Goal: Information Seeking & Learning: Learn about a topic

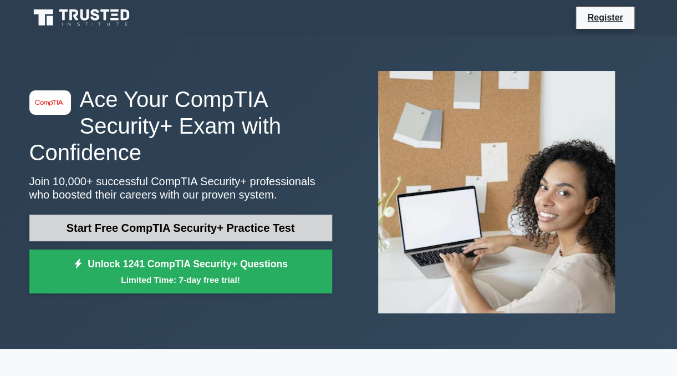
click at [232, 228] on link "Start Free CompTIA Security+ Practice Test" at bounding box center [180, 228] width 303 height 27
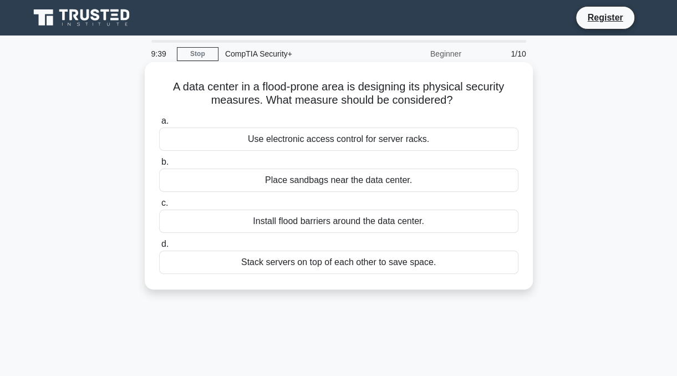
click at [345, 226] on div "Install flood barriers around the data center." at bounding box center [338, 221] width 359 height 23
click at [159, 207] on input "c. Install flood barriers around the data center." at bounding box center [159, 203] width 0 height 7
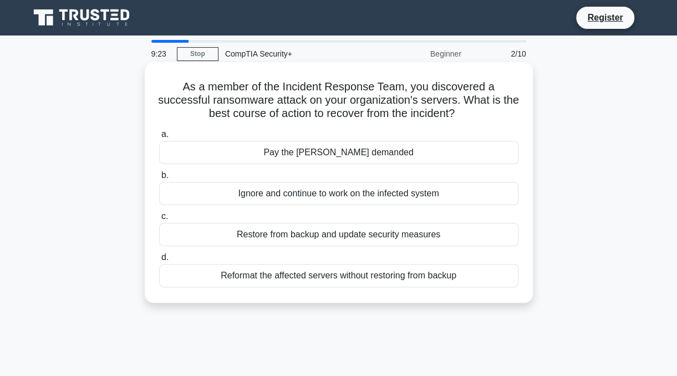
click at [350, 238] on div "Restore from backup and update security measures" at bounding box center [338, 234] width 359 height 23
click at [159, 220] on input "c. Restore from backup and update security measures" at bounding box center [159, 216] width 0 height 7
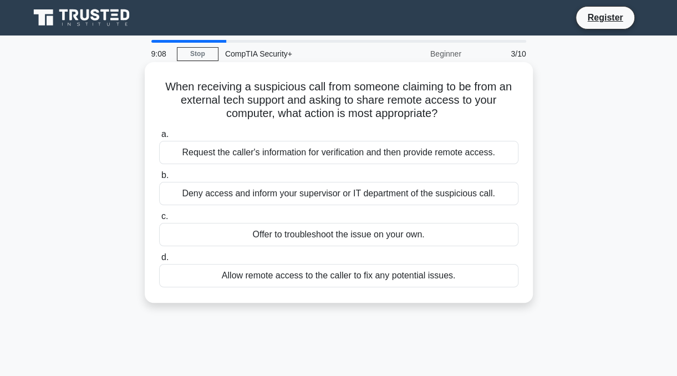
click at [355, 192] on div "Deny access and inform your supervisor or IT department of the suspicious call." at bounding box center [338, 193] width 359 height 23
click at [159, 179] on input "b. Deny access and inform your supervisor or IT department of the suspicious ca…" at bounding box center [159, 175] width 0 height 7
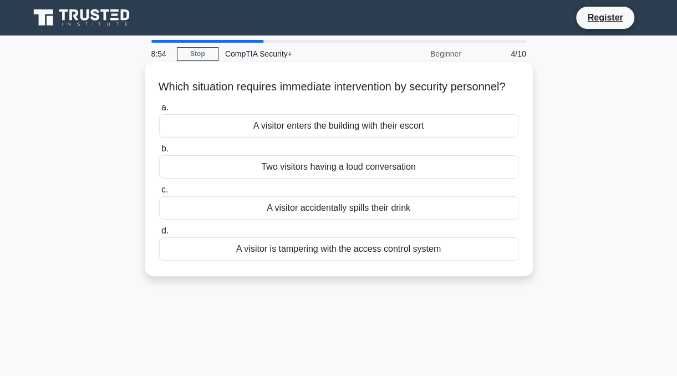
click at [345, 261] on div "A visitor is tampering with the access control system" at bounding box center [338, 248] width 359 height 23
click at [159, 235] on input "d. A visitor is tampering with the access control system" at bounding box center [159, 230] width 0 height 7
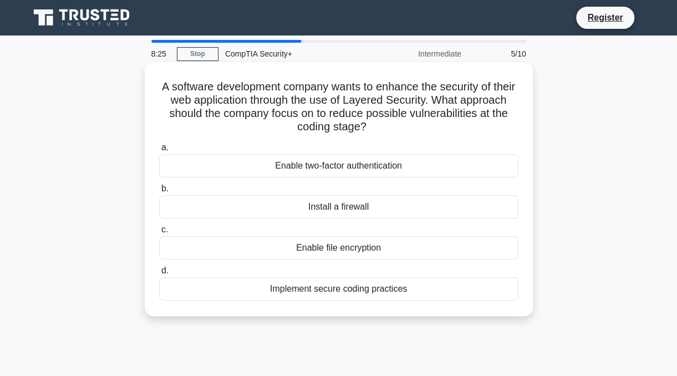
click at [324, 291] on div "Implement secure coding practices" at bounding box center [338, 288] width 359 height 23
click at [159, 274] on input "d. Implement secure coding practices" at bounding box center [159, 270] width 0 height 7
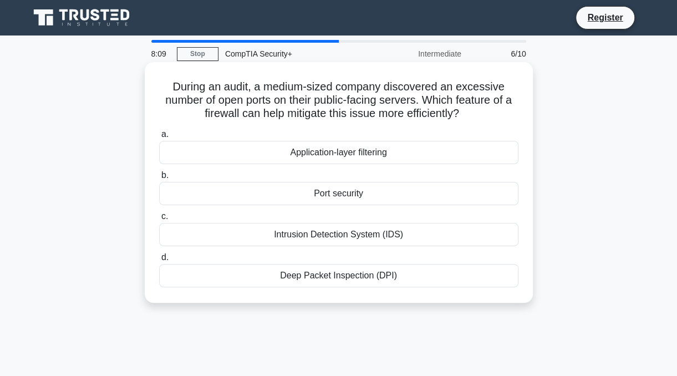
click at [330, 234] on div "Intrusion Detection System (IDS)" at bounding box center [338, 234] width 359 height 23
click at [159, 220] on input "c. Intrusion Detection System (IDS)" at bounding box center [159, 216] width 0 height 7
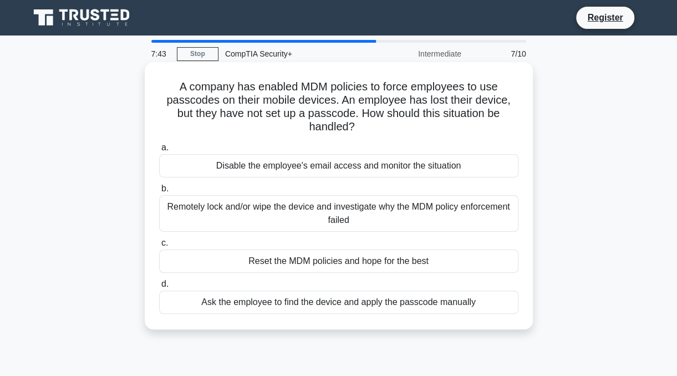
click at [411, 210] on div "Remotely lock and/or wipe the device and investigate why the MDM policy enforce…" at bounding box center [338, 213] width 359 height 37
click at [159, 192] on input "b. Remotely lock and/or wipe the device and investigate why the MDM policy enfo…" at bounding box center [159, 188] width 0 height 7
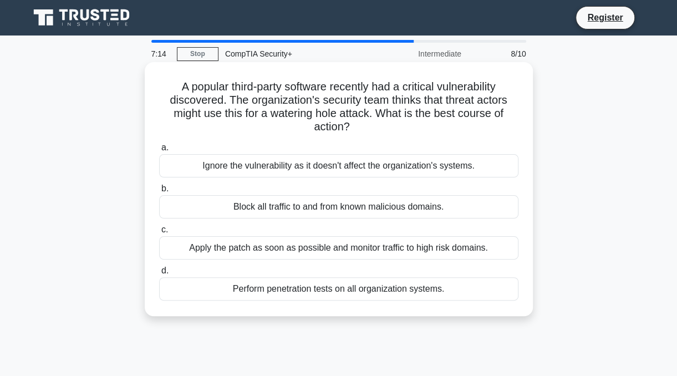
click at [369, 287] on div "Perform penetration tests on all organization systems." at bounding box center [338, 288] width 359 height 23
click at [159, 274] on input "d. Perform penetration tests on all organization systems." at bounding box center [159, 270] width 0 height 7
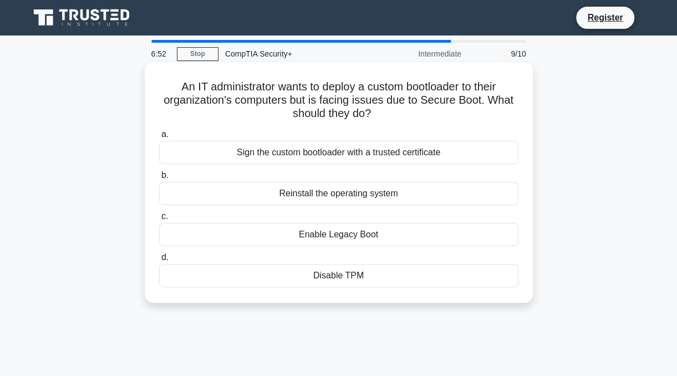
click at [384, 269] on div "Disable TPM" at bounding box center [338, 275] width 359 height 23
click at [159, 261] on input "d. Disable TPM" at bounding box center [159, 257] width 0 height 7
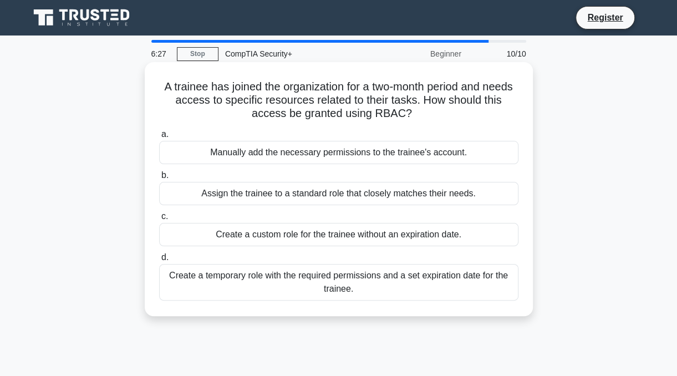
click at [367, 286] on div "Create a temporary role with the required permissions and a set expiration date…" at bounding box center [338, 282] width 359 height 37
click at [159, 261] on input "d. Create a temporary role with the required permissions and a set expiration d…" at bounding box center [159, 257] width 0 height 7
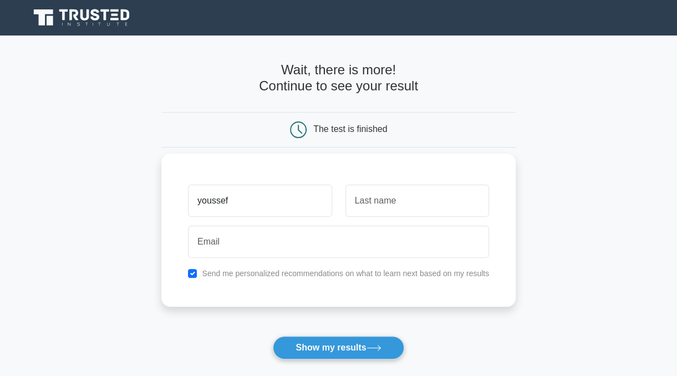
type input "youssef"
click at [376, 207] on input "text" at bounding box center [417, 201] width 144 height 32
type input "Moustafa"
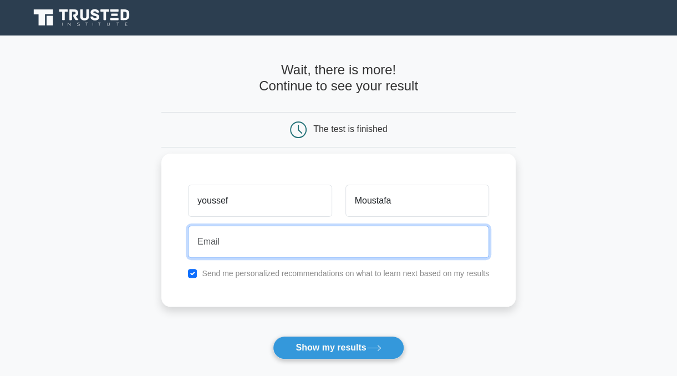
click at [347, 243] on input "email" at bounding box center [338, 242] width 301 height 32
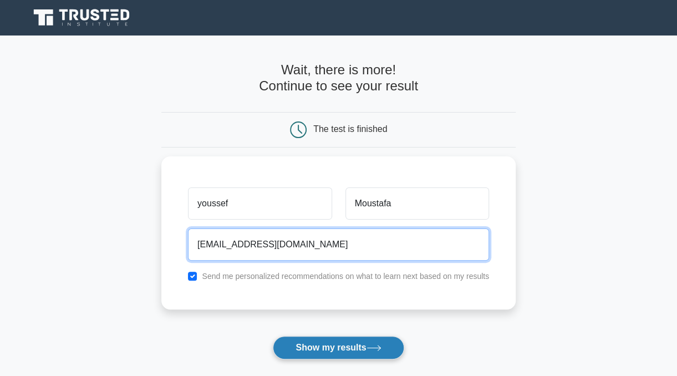
type input "[EMAIL_ADDRESS][DOMAIN_NAME]"
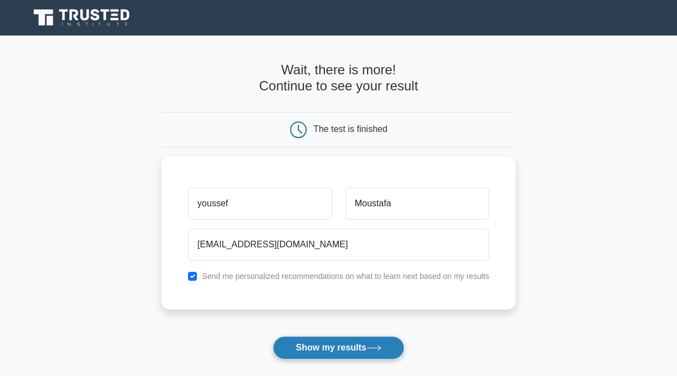
click at [330, 347] on button "Show my results" at bounding box center [338, 347] width 131 height 23
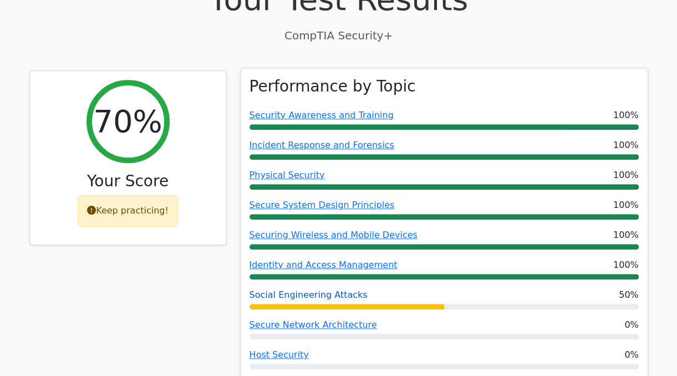
scroll to position [371, 0]
